Goal: Task Accomplishment & Management: Complete application form

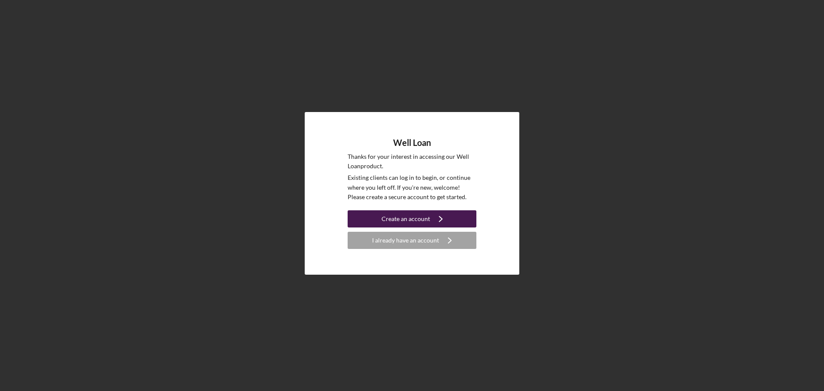
click at [466, 221] on button "Create an account Icon/Navigate" at bounding box center [412, 218] width 129 height 17
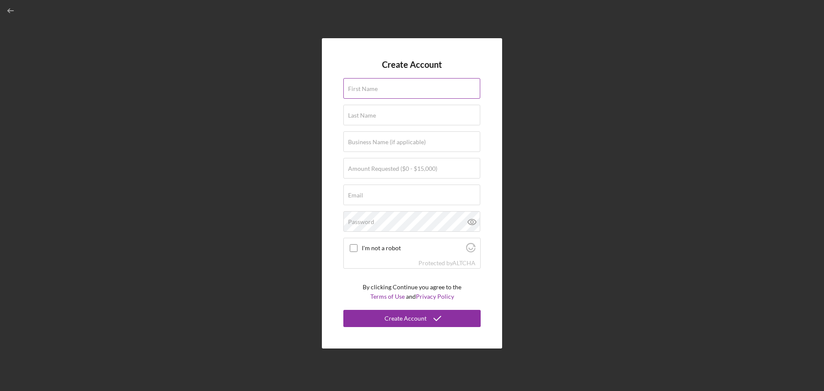
click at [405, 96] on input "First Name" at bounding box center [411, 88] width 137 height 21
